Goal: Task Accomplishment & Management: Complete application form

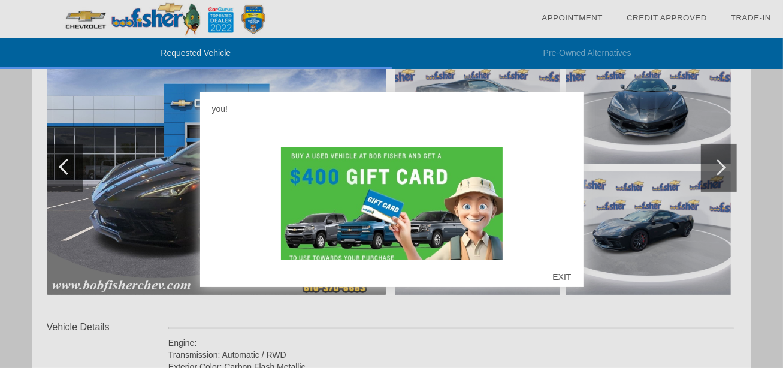
scroll to position [207, 0]
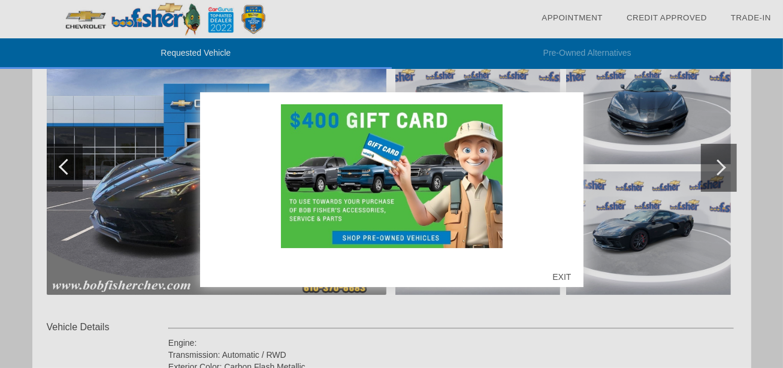
click at [560, 275] on div "EXIT" at bounding box center [561, 277] width 43 height 36
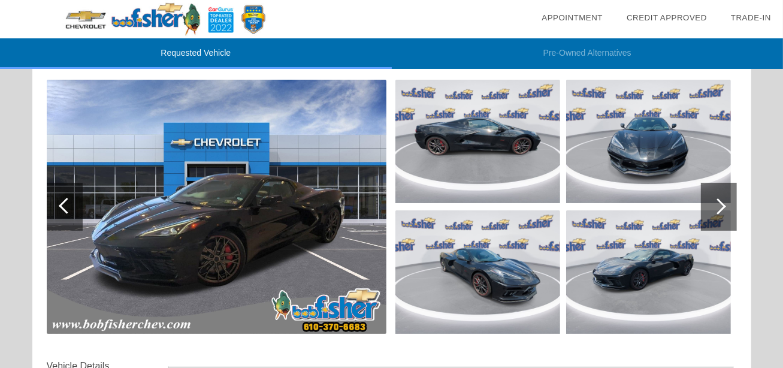
scroll to position [120, 0]
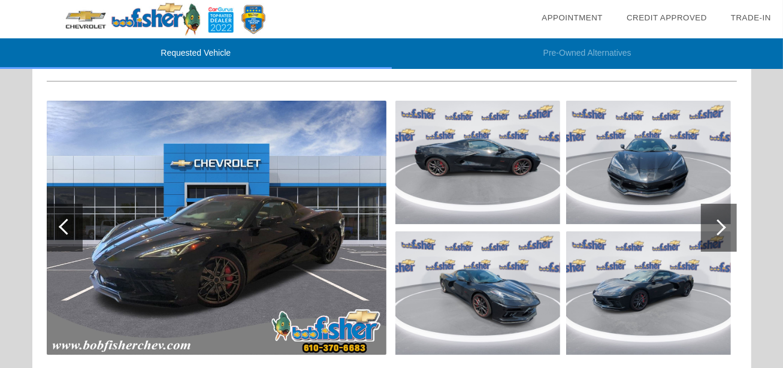
click at [729, 226] on div at bounding box center [719, 228] width 36 height 48
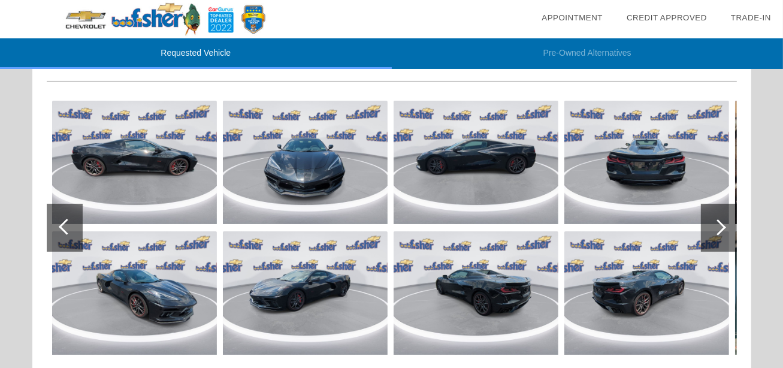
click at [720, 223] on div at bounding box center [718, 227] width 16 height 16
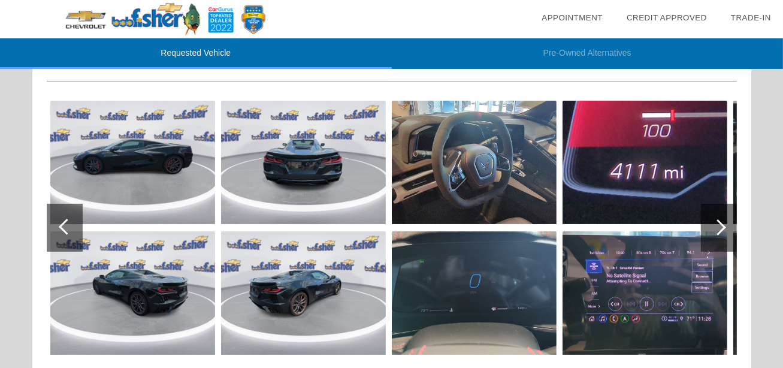
click at [717, 226] on div at bounding box center [718, 227] width 16 height 16
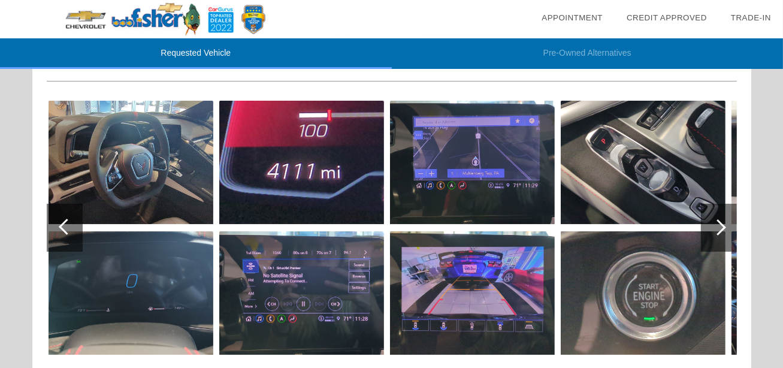
click at [717, 226] on div at bounding box center [718, 227] width 16 height 16
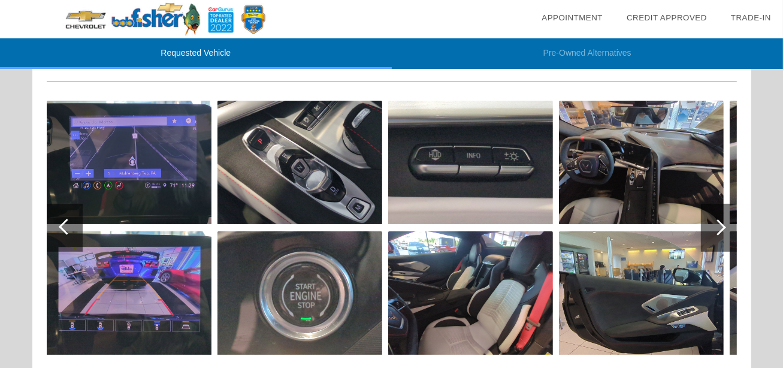
click at [717, 226] on div at bounding box center [718, 227] width 16 height 16
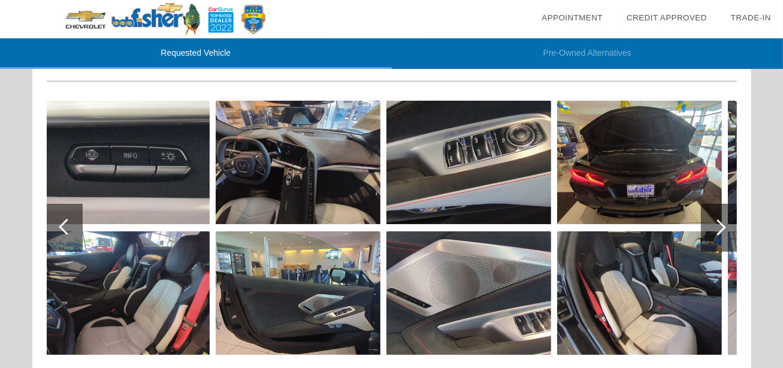
click at [717, 226] on div at bounding box center [718, 227] width 16 height 16
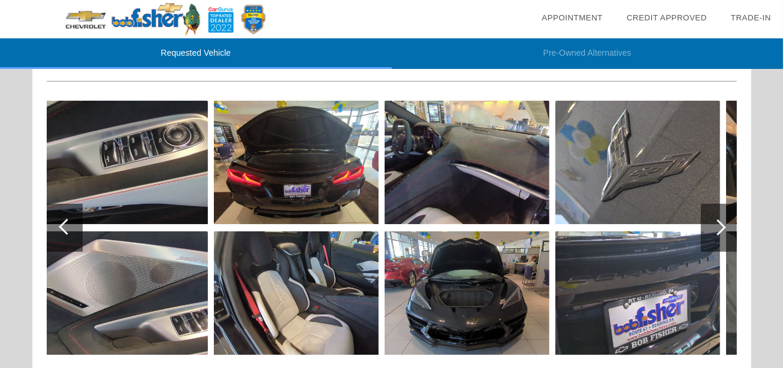
click at [714, 223] on div at bounding box center [718, 227] width 16 height 16
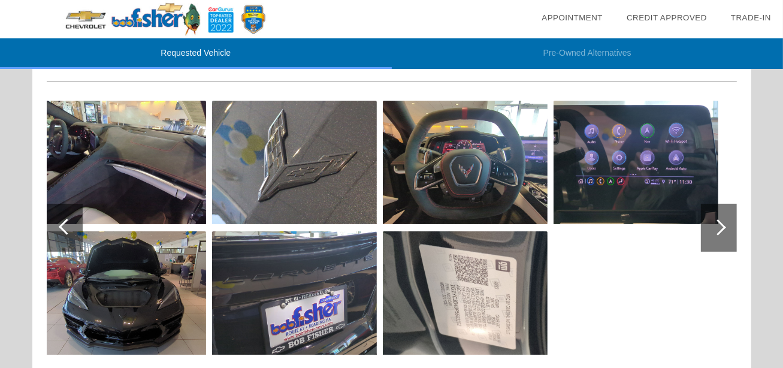
click at [714, 223] on div at bounding box center [718, 227] width 16 height 16
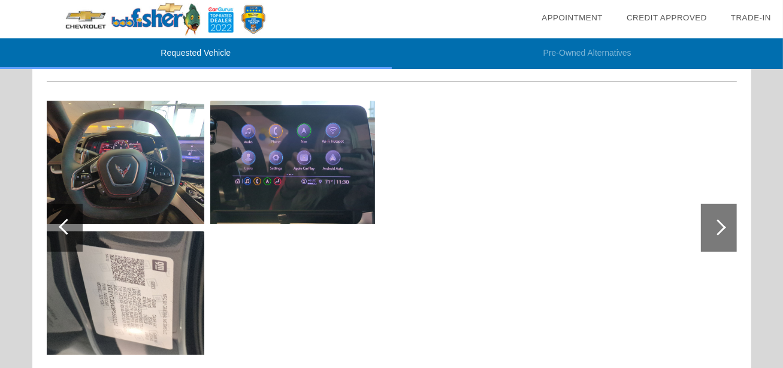
click at [714, 223] on div at bounding box center [718, 227] width 16 height 16
click at [62, 225] on div at bounding box center [67, 227] width 16 height 16
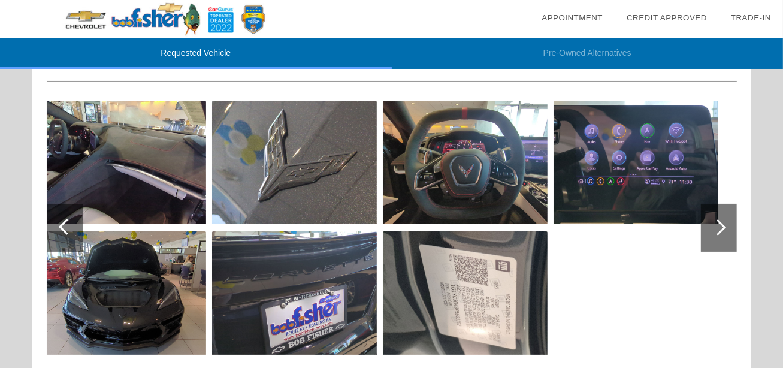
click at [62, 225] on div at bounding box center [67, 227] width 16 height 16
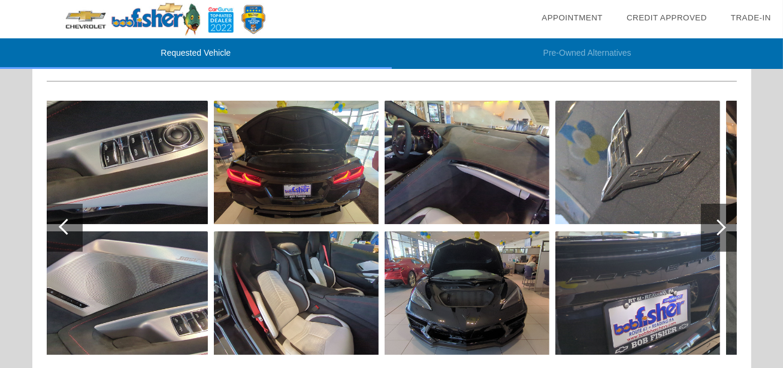
click at [62, 225] on div at bounding box center [67, 227] width 16 height 16
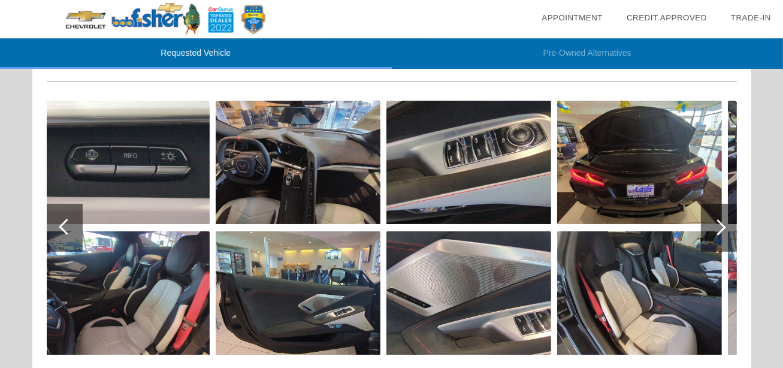
click at [62, 225] on div at bounding box center [67, 227] width 16 height 16
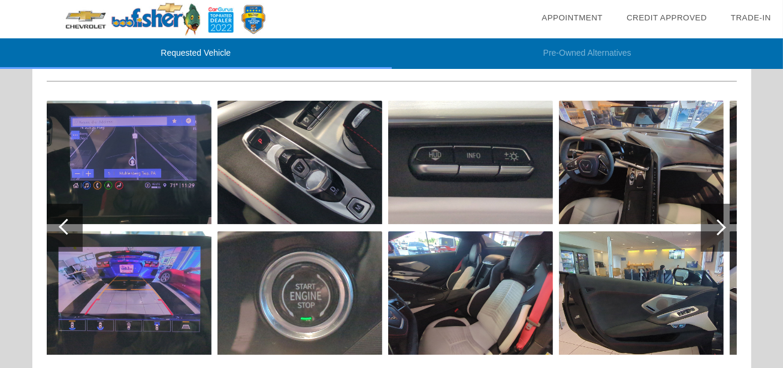
click at [62, 225] on div at bounding box center [67, 227] width 16 height 16
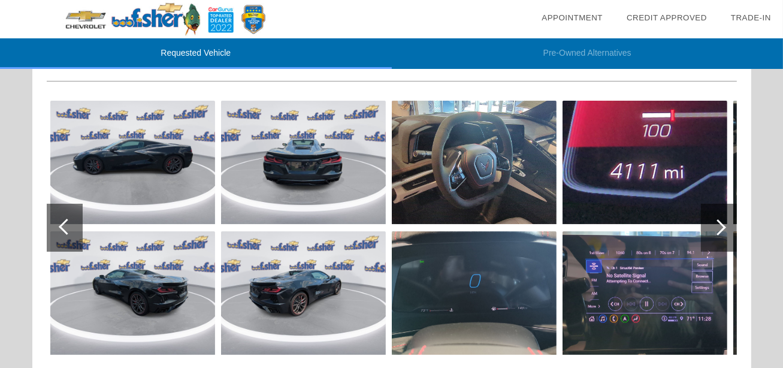
click at [62, 225] on div at bounding box center [67, 227] width 16 height 16
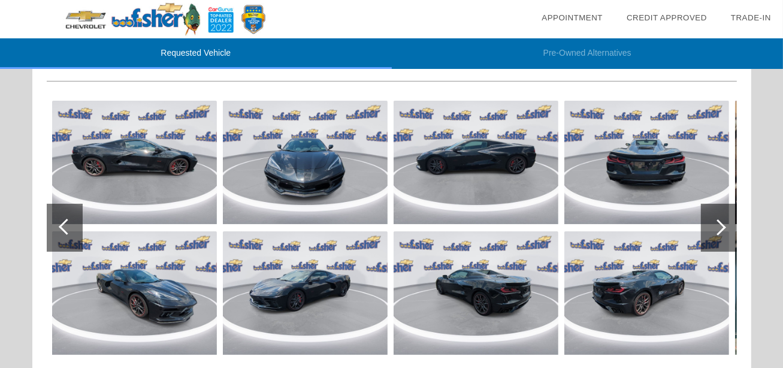
click at [62, 225] on div at bounding box center [67, 227] width 16 height 16
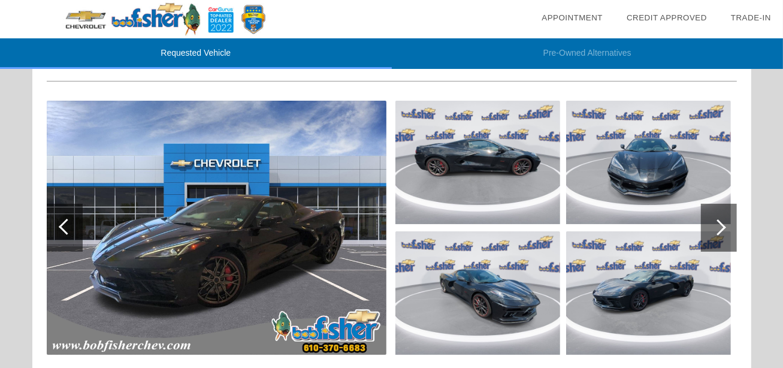
click at [62, 225] on div at bounding box center [67, 227] width 16 height 16
click at [241, 274] on img at bounding box center [217, 228] width 340 height 254
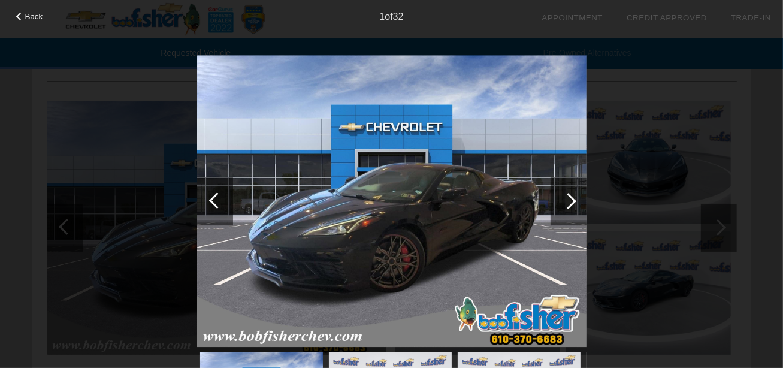
click at [570, 201] on div at bounding box center [568, 201] width 16 height 16
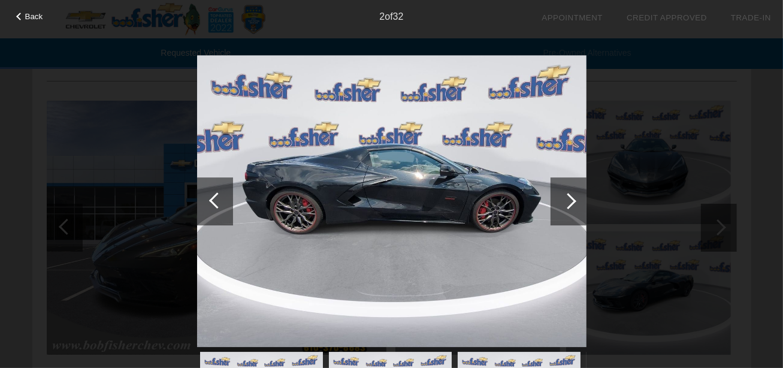
click at [570, 201] on div at bounding box center [568, 201] width 16 height 16
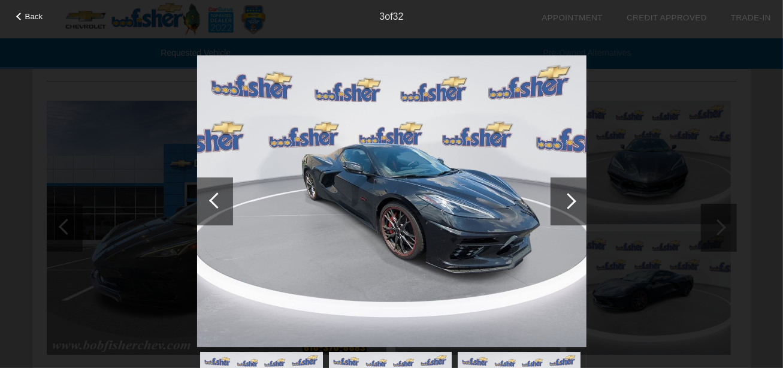
click at [570, 201] on div at bounding box center [568, 201] width 16 height 16
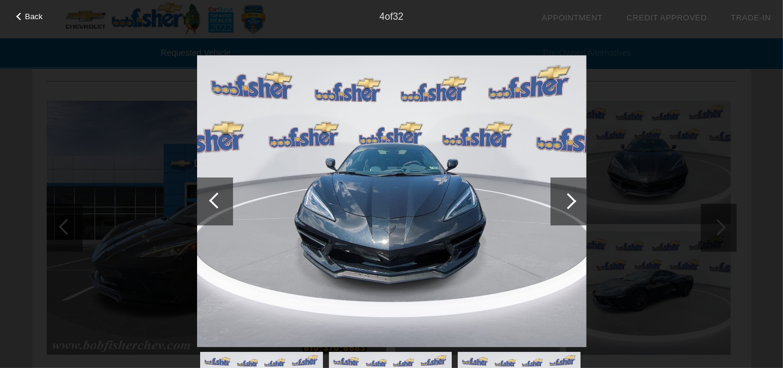
click at [570, 201] on div at bounding box center [568, 201] width 16 height 16
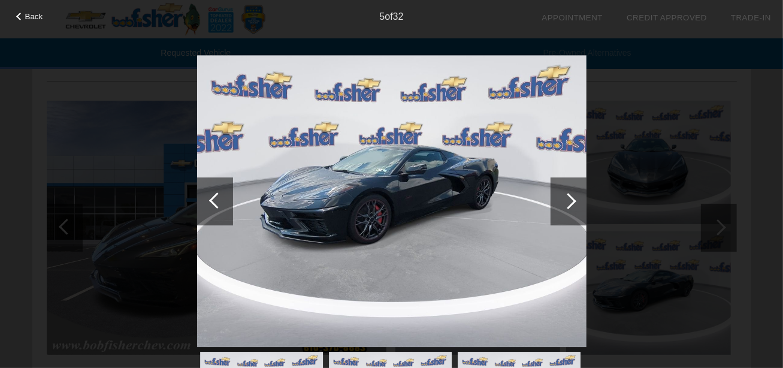
click at [570, 201] on div at bounding box center [568, 201] width 16 height 16
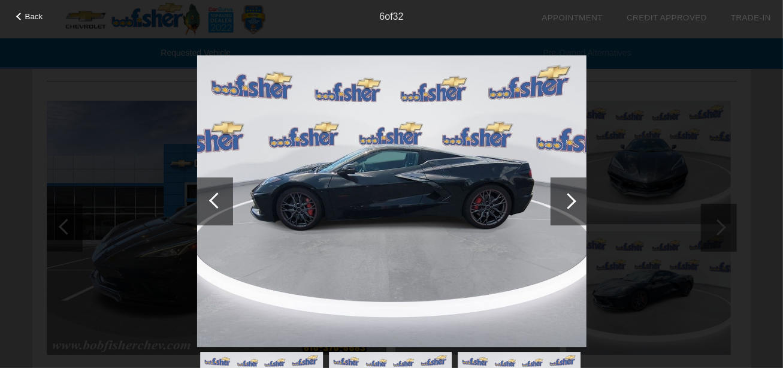
click at [570, 201] on div at bounding box center [568, 201] width 16 height 16
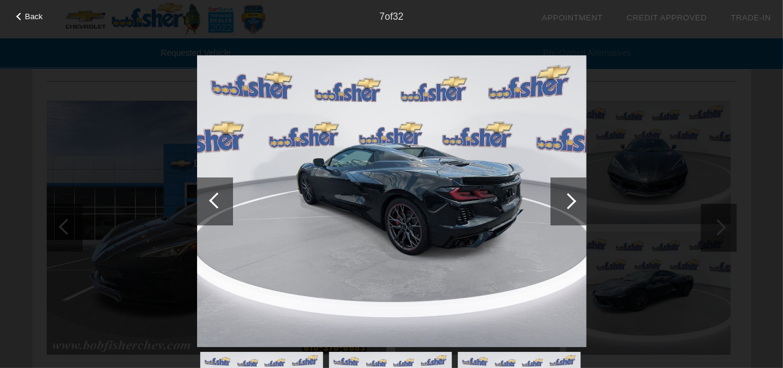
click at [570, 201] on div at bounding box center [568, 201] width 16 height 16
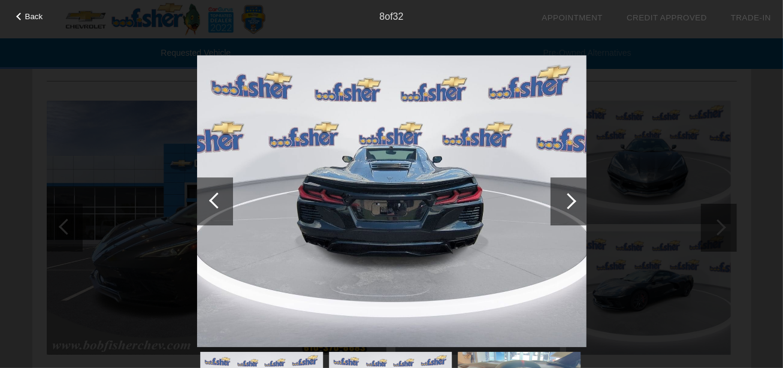
click at [570, 201] on div at bounding box center [568, 201] width 16 height 16
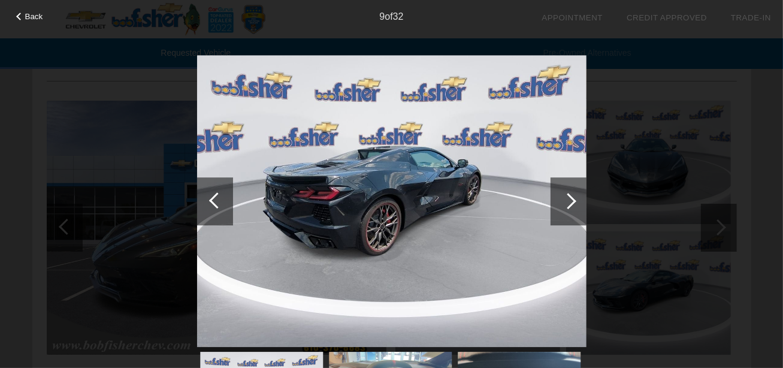
click at [570, 201] on div at bounding box center [568, 201] width 16 height 16
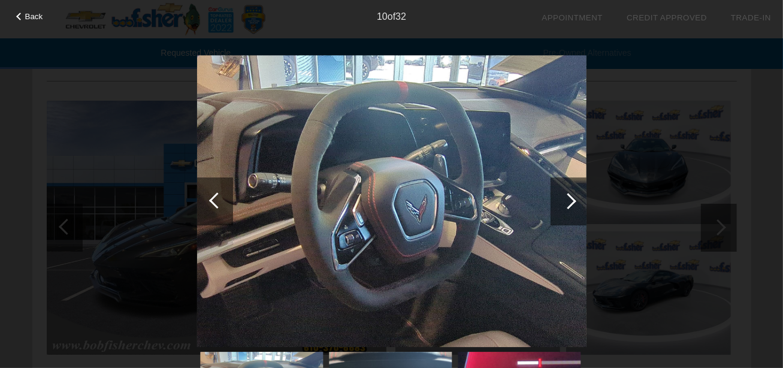
click at [570, 201] on div at bounding box center [568, 201] width 16 height 16
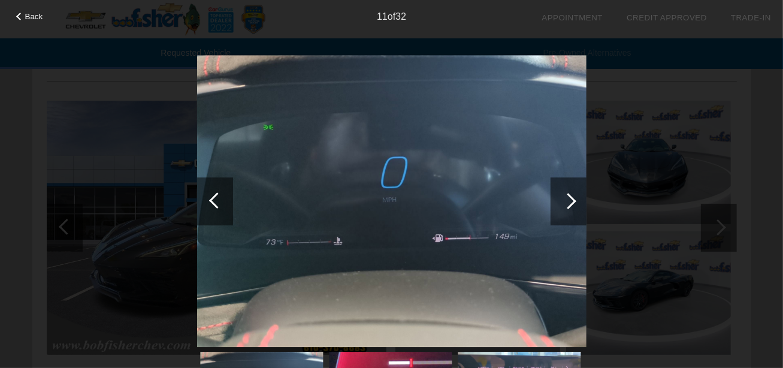
click at [570, 201] on div at bounding box center [568, 201] width 16 height 16
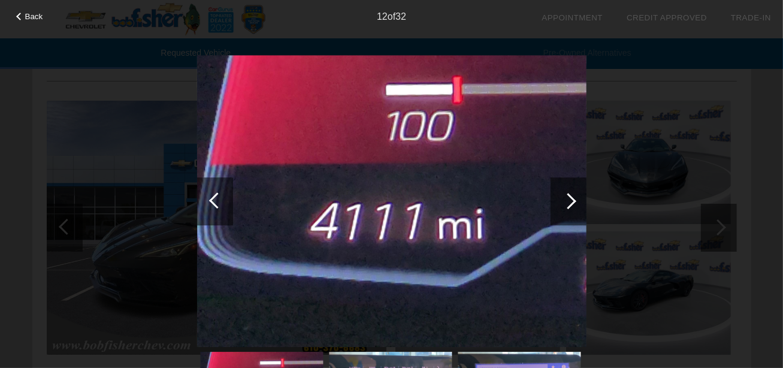
click at [570, 201] on div at bounding box center [568, 201] width 16 height 16
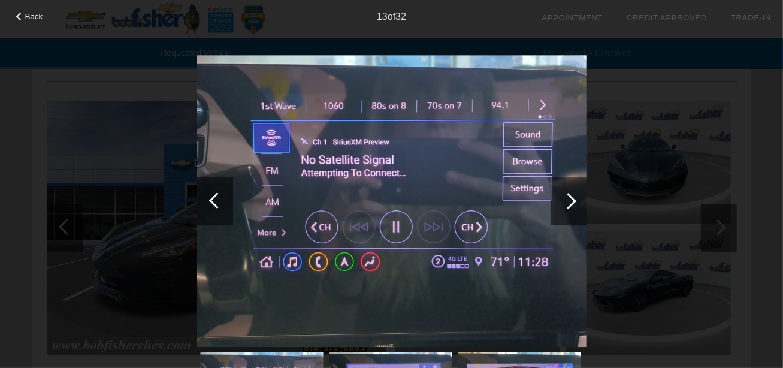
click at [570, 201] on div at bounding box center [568, 201] width 16 height 16
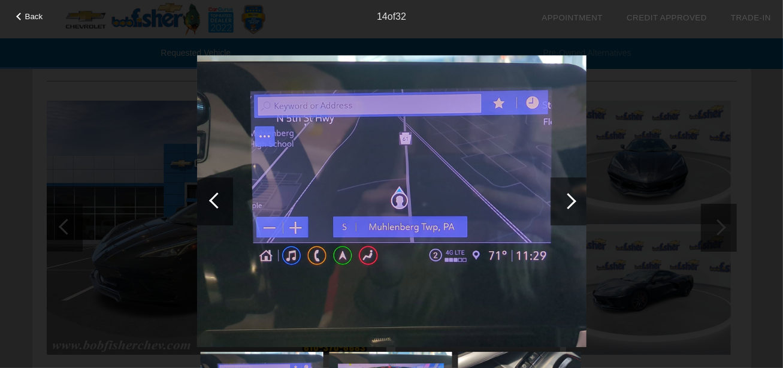
click at [570, 201] on div at bounding box center [568, 201] width 16 height 16
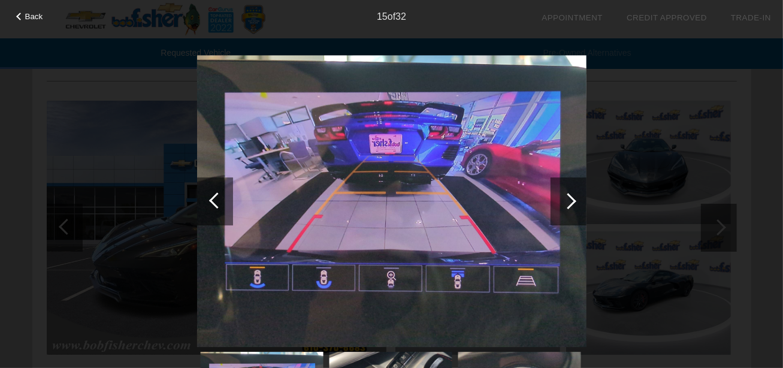
click at [570, 201] on div at bounding box center [568, 201] width 16 height 16
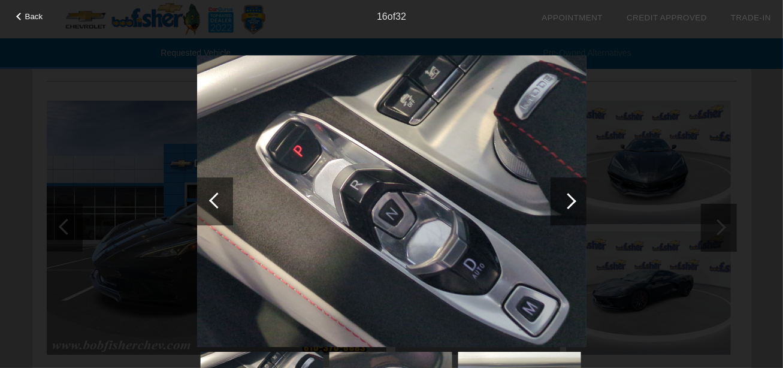
click at [570, 201] on div at bounding box center [568, 201] width 16 height 16
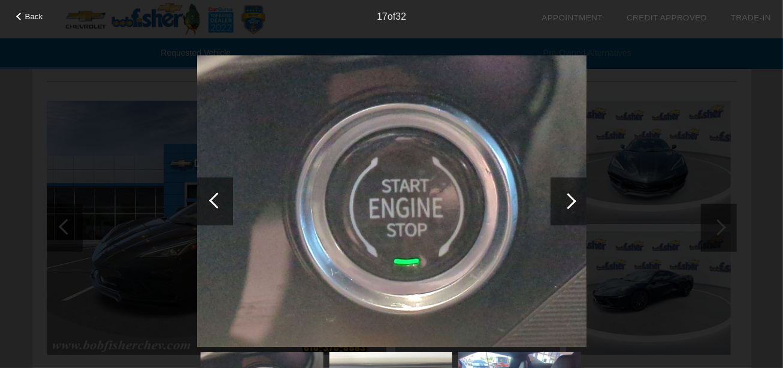
click at [570, 201] on div at bounding box center [568, 201] width 16 height 16
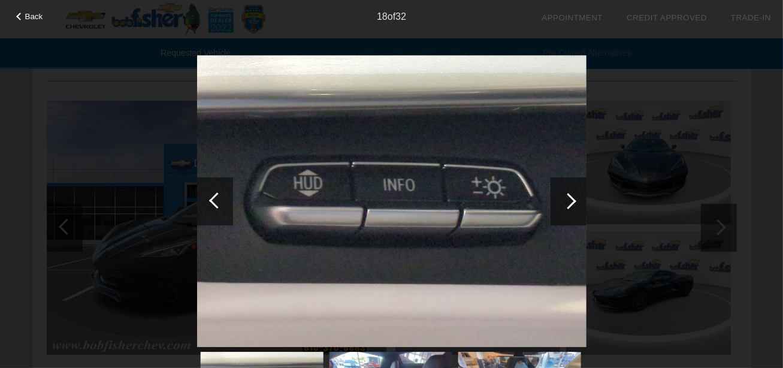
click at [570, 201] on div at bounding box center [568, 201] width 16 height 16
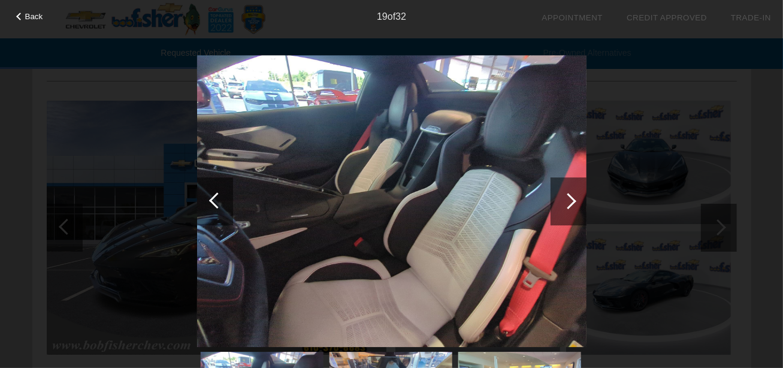
click at [570, 201] on div at bounding box center [568, 201] width 16 height 16
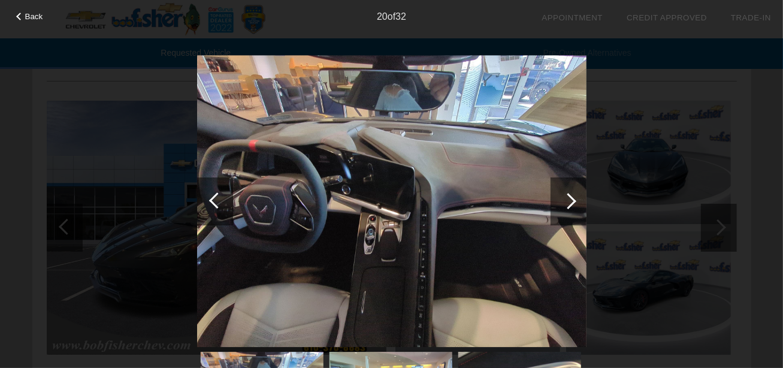
click at [570, 201] on div at bounding box center [568, 201] width 16 height 16
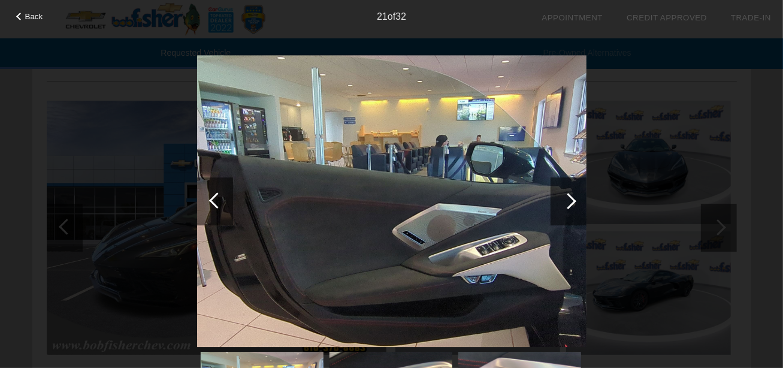
click at [570, 201] on div at bounding box center [568, 201] width 16 height 16
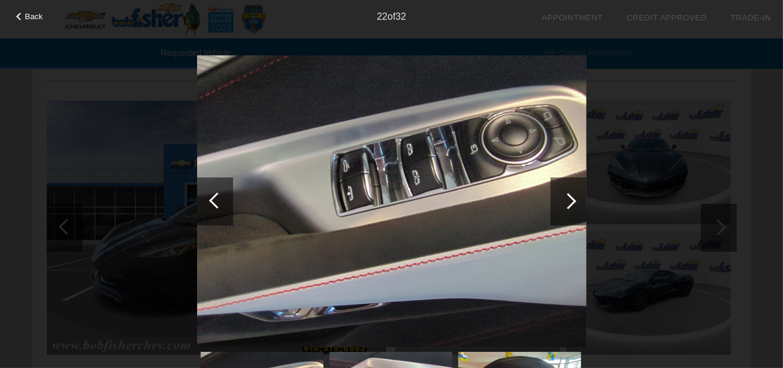
click at [570, 201] on div at bounding box center [568, 201] width 16 height 16
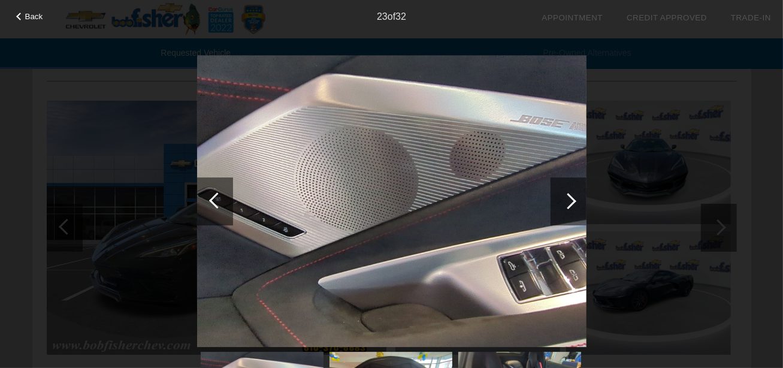
click at [570, 201] on div at bounding box center [568, 201] width 16 height 16
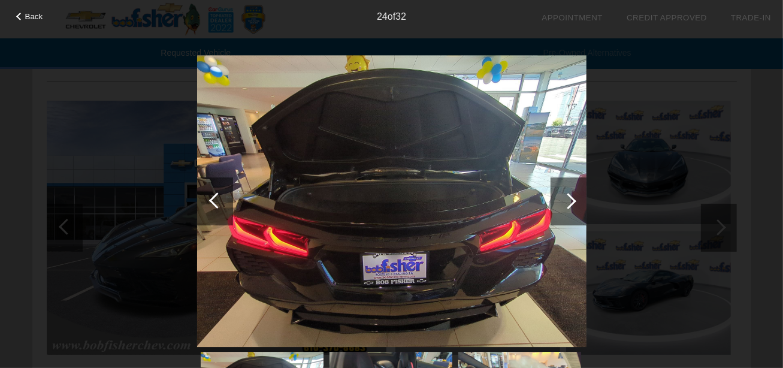
click at [570, 201] on div at bounding box center [568, 201] width 16 height 16
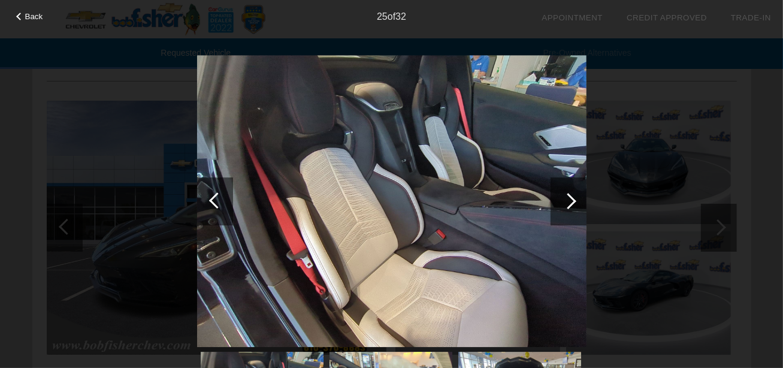
click at [570, 201] on div at bounding box center [568, 201] width 16 height 16
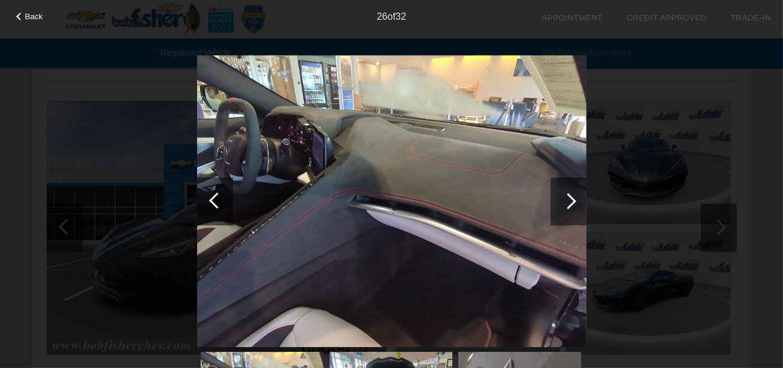
click at [570, 201] on div at bounding box center [568, 201] width 16 height 16
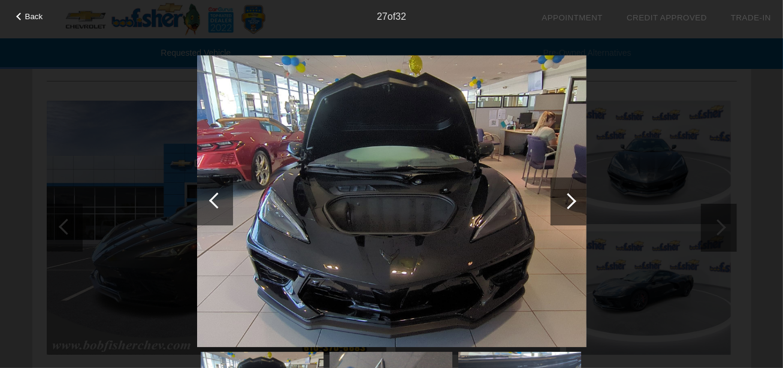
click at [570, 201] on div at bounding box center [568, 201] width 16 height 16
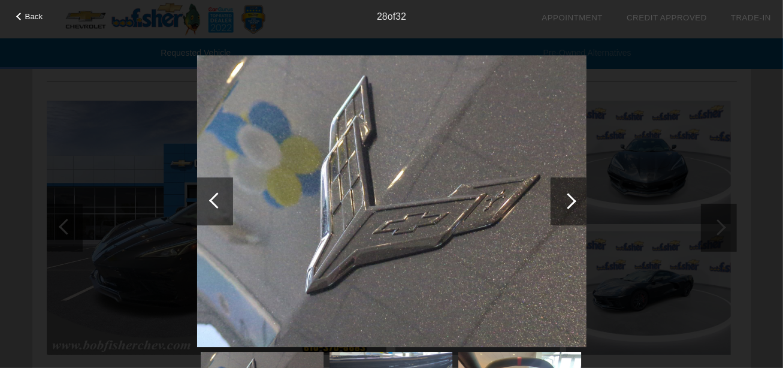
click at [214, 201] on div at bounding box center [217, 200] width 16 height 16
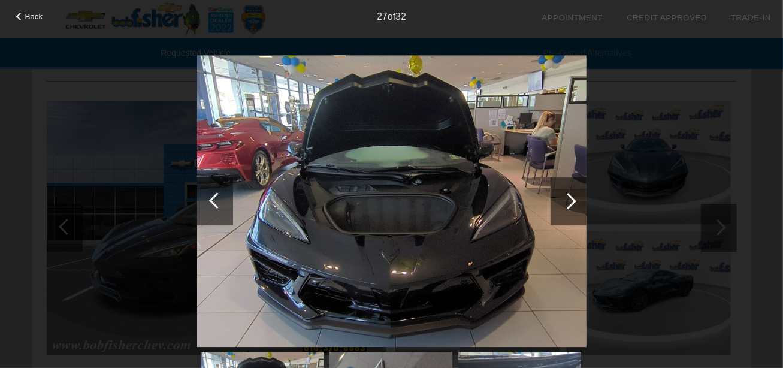
click at [570, 200] on div at bounding box center [568, 201] width 16 height 16
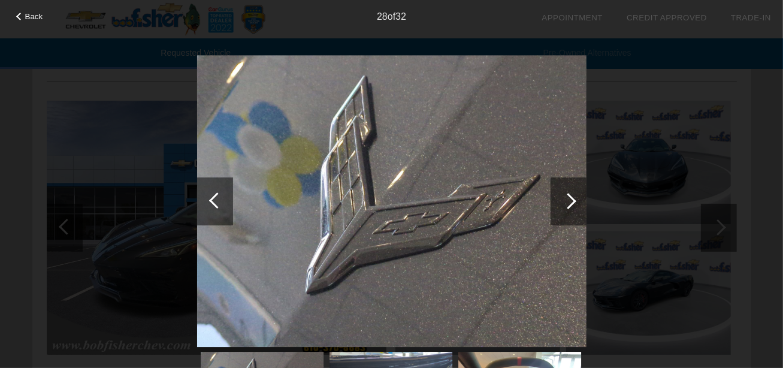
click at [570, 200] on div at bounding box center [568, 201] width 16 height 16
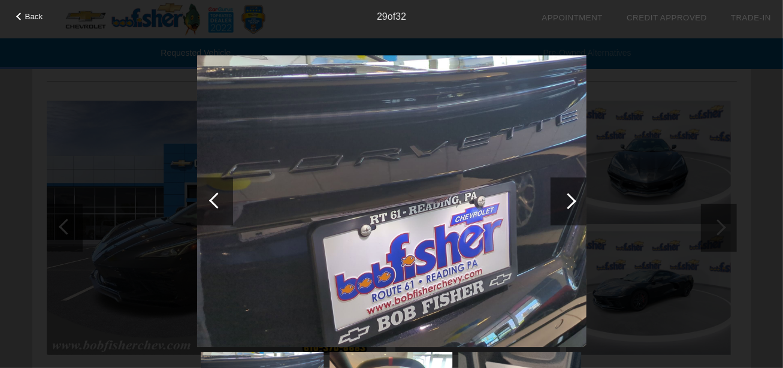
click at [570, 200] on div at bounding box center [568, 201] width 16 height 16
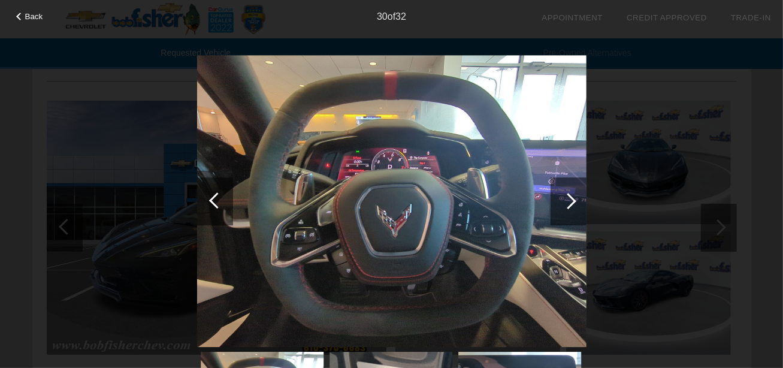
click at [570, 200] on div at bounding box center [568, 201] width 16 height 16
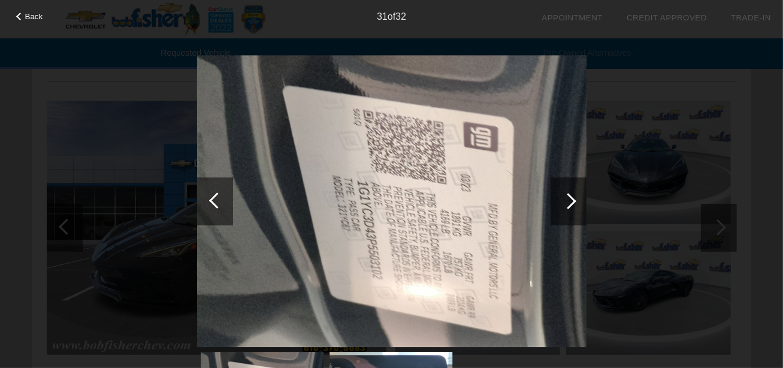
click at [570, 200] on div at bounding box center [568, 201] width 16 height 16
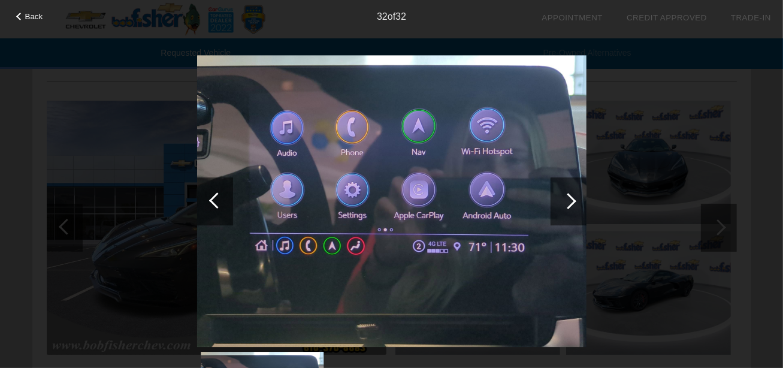
click at [211, 198] on div at bounding box center [217, 200] width 16 height 16
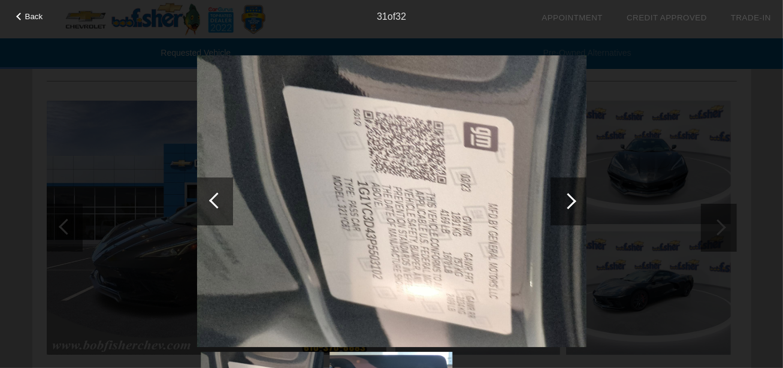
click at [561, 206] on div at bounding box center [569, 201] width 36 height 48
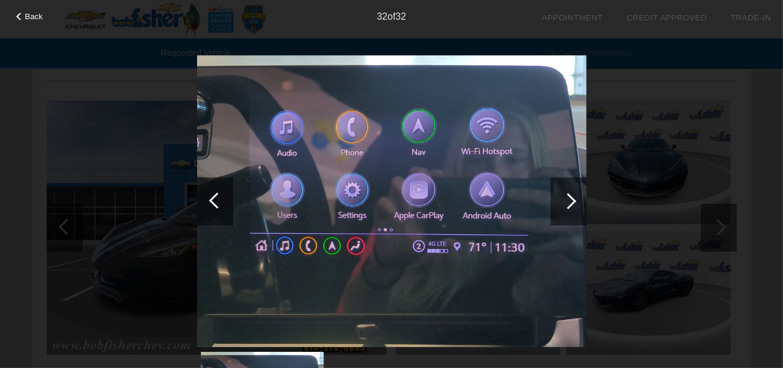
click at [561, 206] on div at bounding box center [569, 201] width 36 height 48
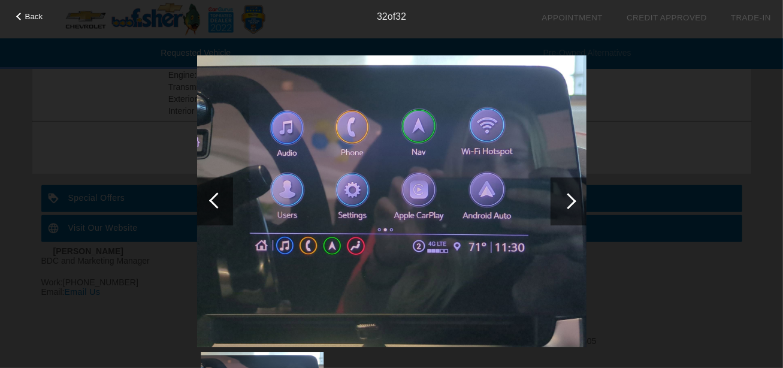
scroll to position [104, 0]
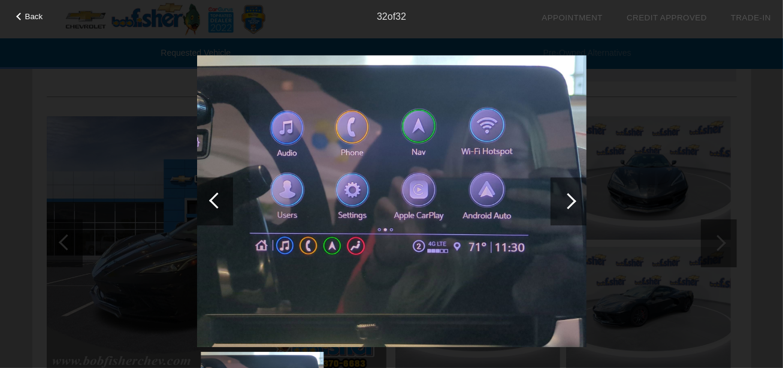
click at [28, 14] on span "Back" at bounding box center [34, 16] width 18 height 9
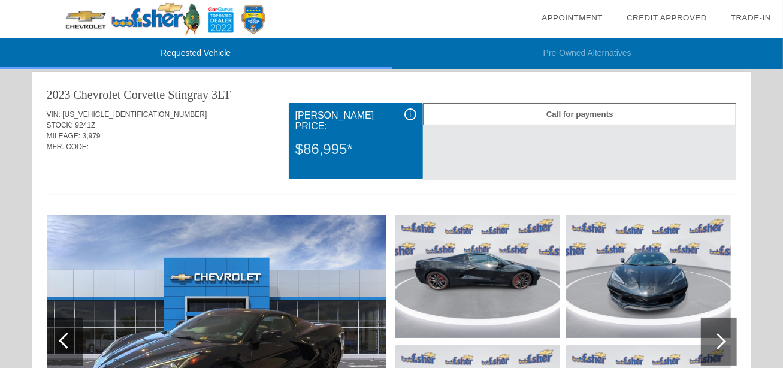
scroll to position [0, 0]
